Goal: Contribute content: Add original content to the website for others to see

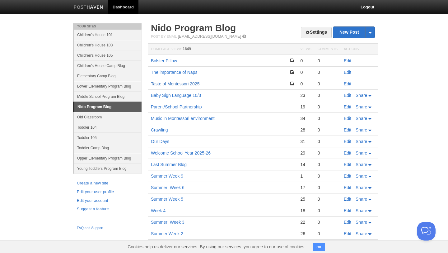
click at [173, 83] on link "Taste of Montessori 2025" at bounding box center [175, 83] width 49 height 5
click at [346, 84] on link "Edit" at bounding box center [347, 83] width 7 height 5
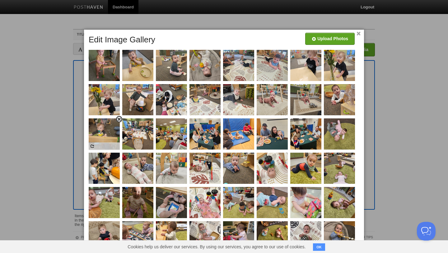
click at [119, 119] on span at bounding box center [119, 119] width 4 height 4
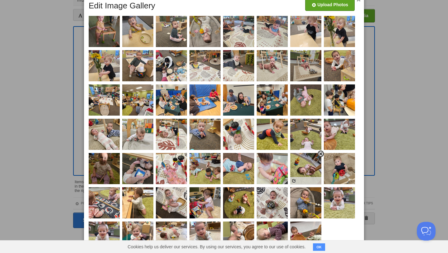
scroll to position [34, 0]
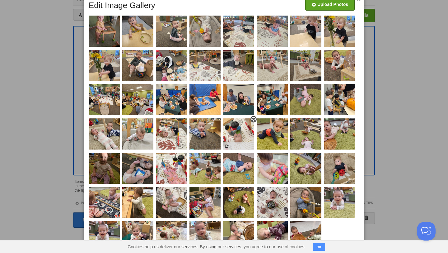
click at [253, 120] on span at bounding box center [253, 119] width 4 height 4
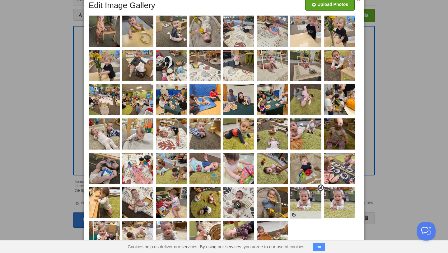
scroll to position [51, 0]
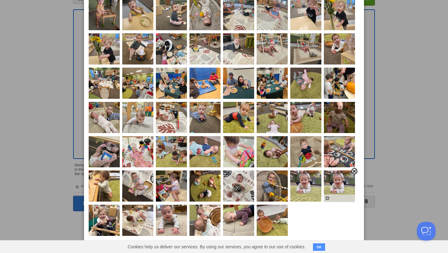
click at [355, 172] on span at bounding box center [354, 171] width 4 height 4
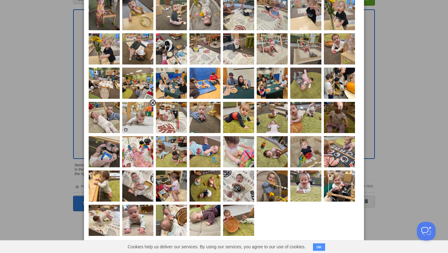
click at [154, 102] on span at bounding box center [153, 103] width 4 height 4
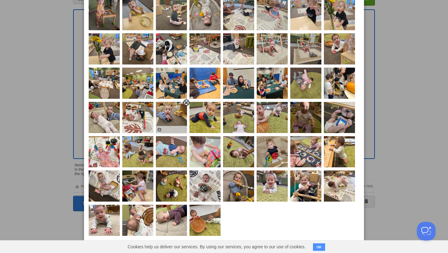
scroll to position [60, 0]
click at [219, 135] on span at bounding box center [220, 137] width 4 height 4
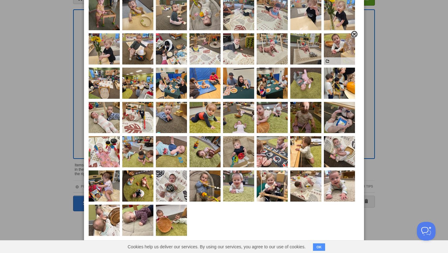
click at [355, 32] on span at bounding box center [354, 34] width 4 height 4
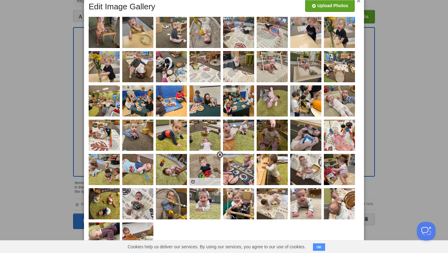
scroll to position [36, 0]
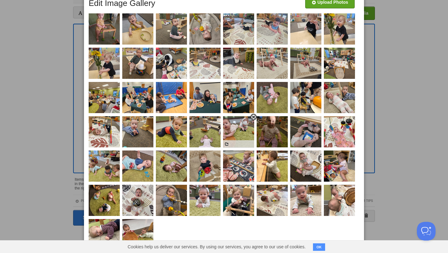
click at [253, 118] on span at bounding box center [253, 117] width 4 height 4
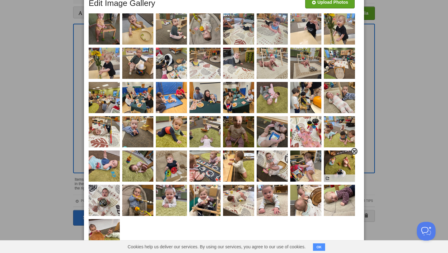
scroll to position [0, 0]
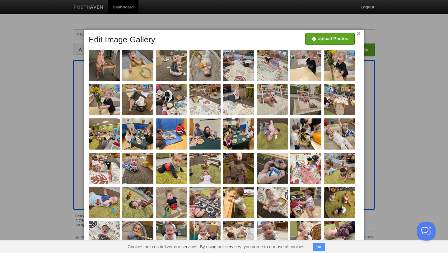
click at [359, 33] on link "×" at bounding box center [359, 33] width 4 height 3
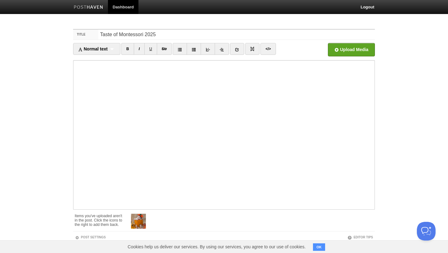
scroll to position [32, 0]
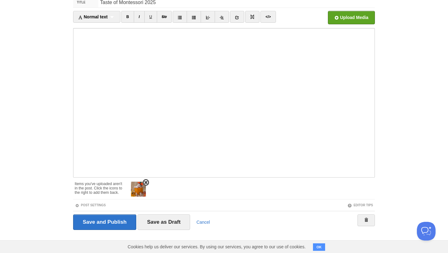
click at [137, 190] on img at bounding box center [138, 188] width 15 height 15
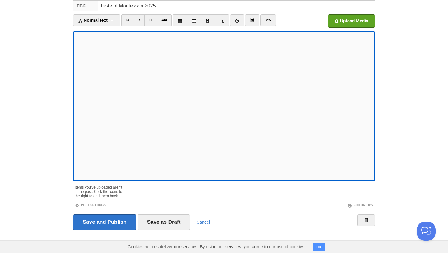
scroll to position [10, 0]
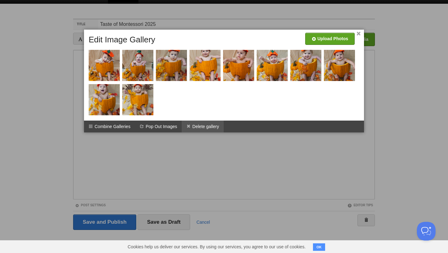
click at [198, 125] on li "Delete gallery" at bounding box center [203, 126] width 42 height 12
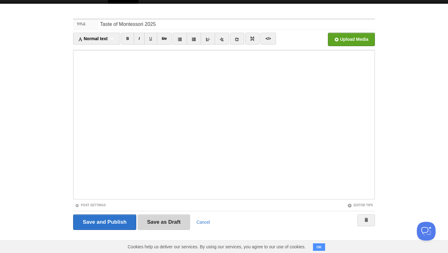
click at [165, 224] on input "Save as Draft" at bounding box center [164, 222] width 53 height 16
